Goal: Task Accomplishment & Management: Use online tool/utility

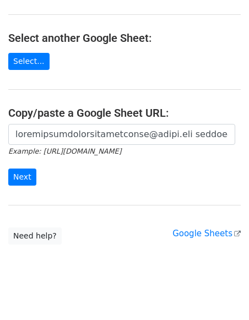
scroll to position [180, 0]
click at [66, 205] on main "Choose a Google Sheet Use one of the options below... Use a recent Google Sheet…" at bounding box center [124, 36] width 249 height 416
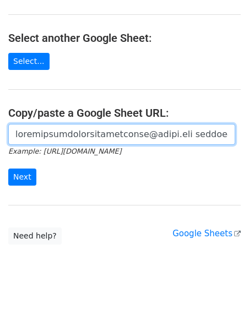
click at [65, 128] on input "url" at bounding box center [121, 134] width 227 height 21
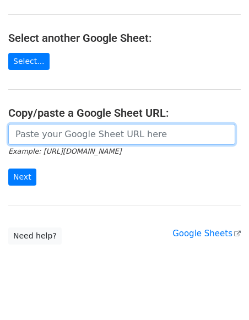
paste input "https://docs.google.com/spreadsheets/d/12fnKwMo5Y0AMDLm4cQuCnBxAJNyv--SQDJM36al…"
type input "https://docs.google.com/spreadsheets/d/12fnKwMo5Y0AMDLm4cQuCnBxAJNyv--SQDJM36al…"
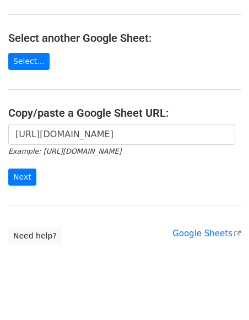
scroll to position [0, 0]
click at [20, 173] on div "https://docs.google.com/spreadsheets/d/12fnKwMo5Y0AMDLm4cQuCnBxAJNyv--SQDJM36al…" at bounding box center [124, 160] width 249 height 73
click at [20, 168] on input "Next" at bounding box center [22, 176] width 28 height 17
click at [61, 59] on main "Choose a Google Sheet Use one of the options below... Use a recent Google Sheet…" at bounding box center [124, 36] width 249 height 416
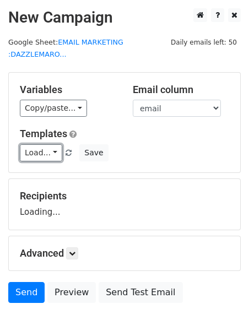
click at [45, 154] on link "Load..." at bounding box center [41, 152] width 42 height 17
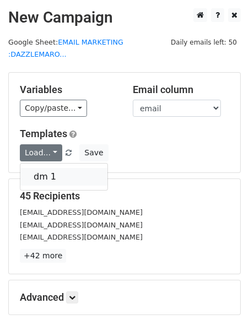
click at [45, 174] on link "dm 1" at bounding box center [63, 177] width 87 height 18
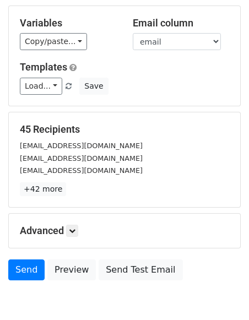
scroll to position [120, 0]
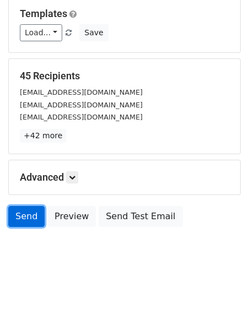
click at [26, 216] on link "Send" at bounding box center [26, 216] width 36 height 21
